Goal: Ask a question

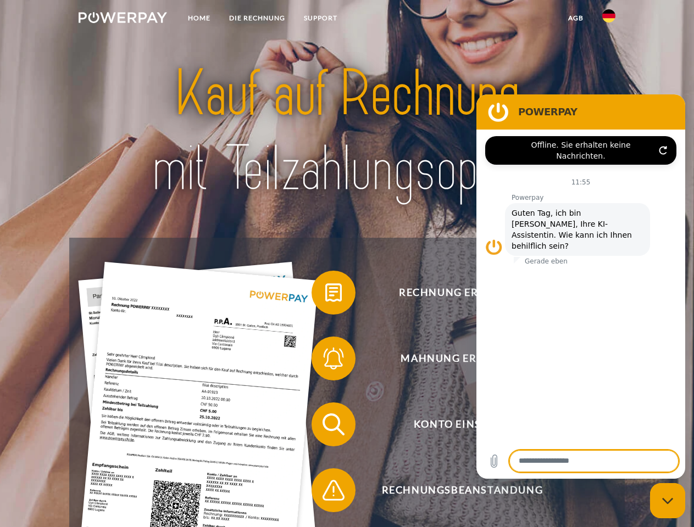
click at [122, 19] on img at bounding box center [123, 17] width 88 height 11
click at [608, 19] on img at bounding box center [608, 15] width 13 height 13
click at [575, 18] on link "agb" at bounding box center [575, 18] width 34 height 20
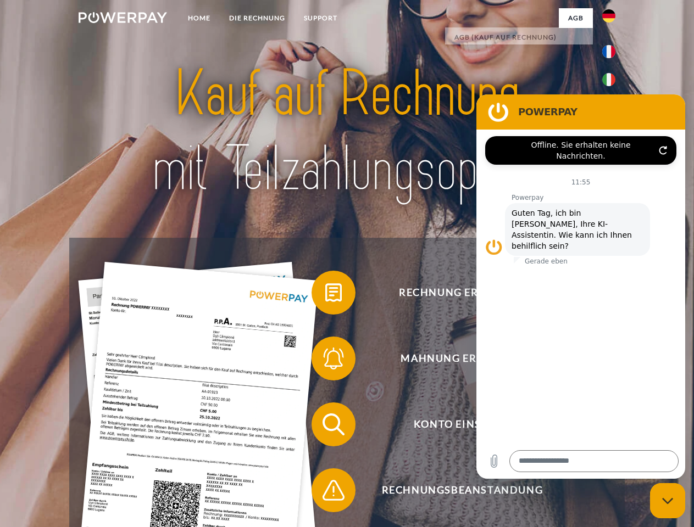
click at [325, 295] on span at bounding box center [316, 292] width 55 height 55
click at [325, 361] on span at bounding box center [316, 358] width 55 height 55
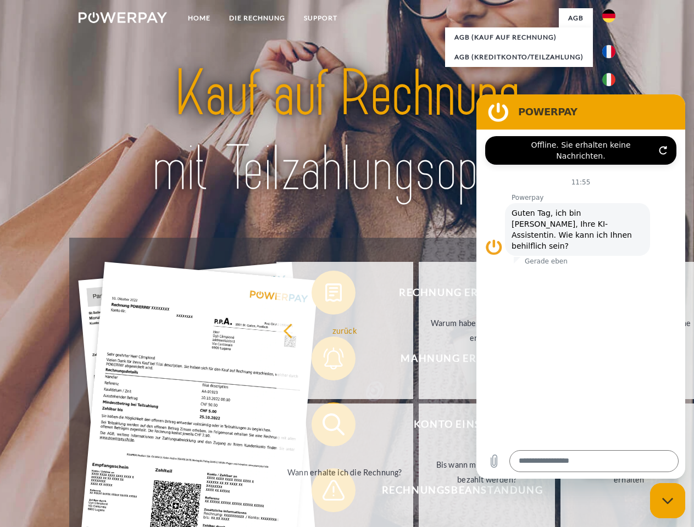
click at [418, 427] on link "Bis wann muss die Rechnung bezahlt werden?" at bounding box center [486, 472] width 137 height 137
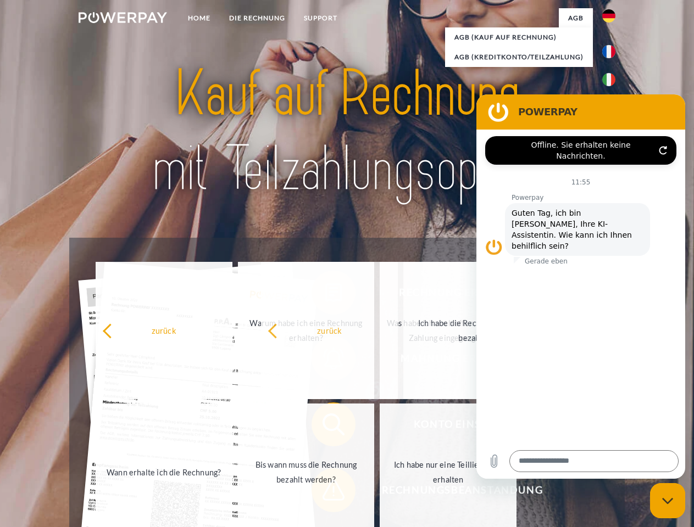
click at [325, 493] on span at bounding box center [316, 490] width 55 height 55
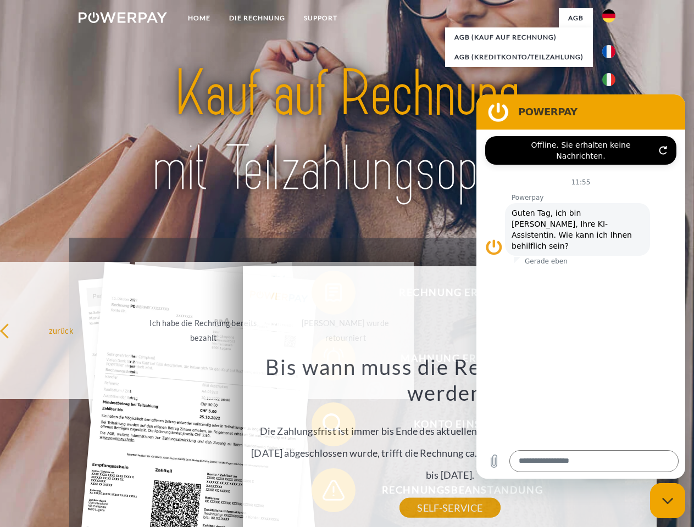
click at [667, 501] on icon "Messaging-Fenster schließen" at bounding box center [668, 500] width 12 height 7
type textarea "*"
